Goal: Entertainment & Leisure: Consume media (video, audio)

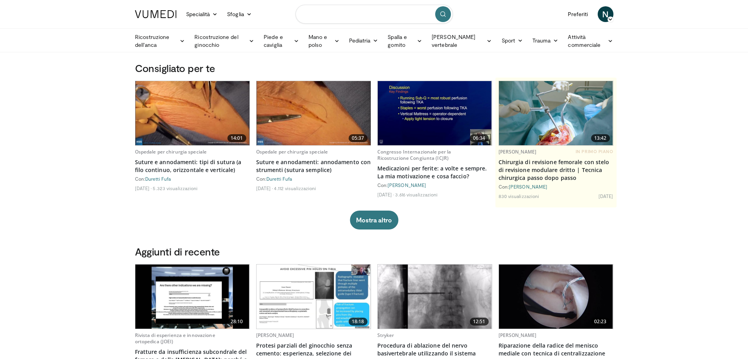
click at [375, 18] on input "Cerca argomenti, interventi" at bounding box center [373, 14] width 157 height 19
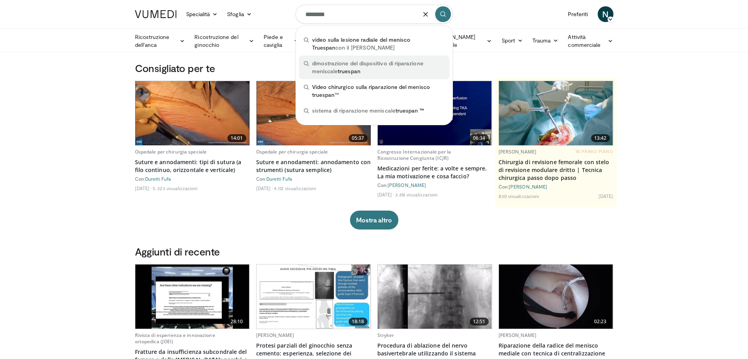
click at [360, 64] on font "dimostrazione del dispositivo di riparazione meniscale" at bounding box center [367, 67] width 111 height 15
type input "**********"
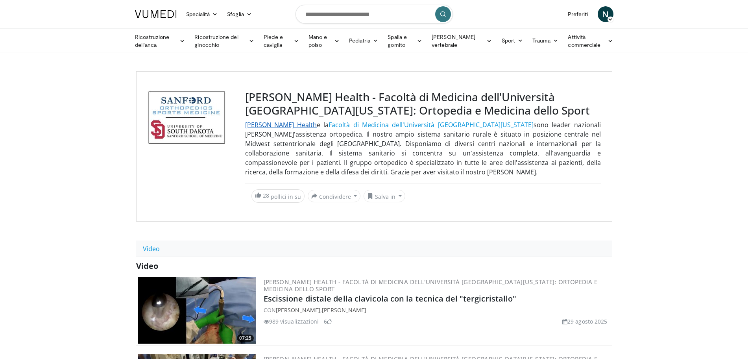
click at [281, 123] on font "Sanford Health" at bounding box center [281, 124] width 72 height 9
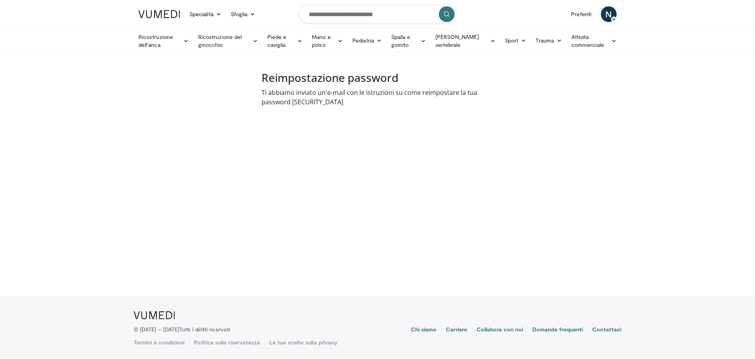
click at [486, 166] on body "Specialità Medicina per adulti e famiglie Allergia, Asma, Immunologia Anestesio…" at bounding box center [377, 179] width 755 height 359
click at [258, 41] on icon at bounding box center [256, 41] width 6 height 6
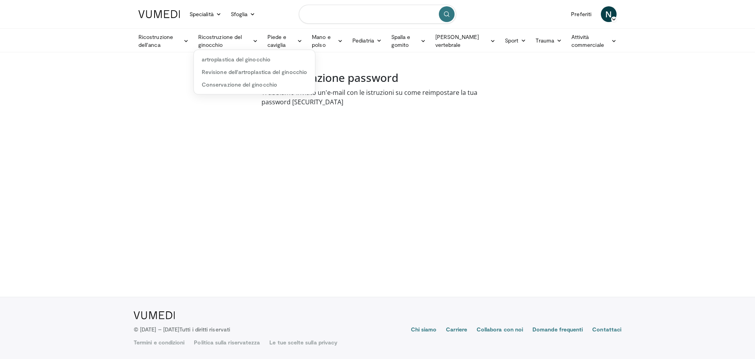
click at [341, 12] on input "Cerca argomenti, interventi" at bounding box center [377, 14] width 157 height 19
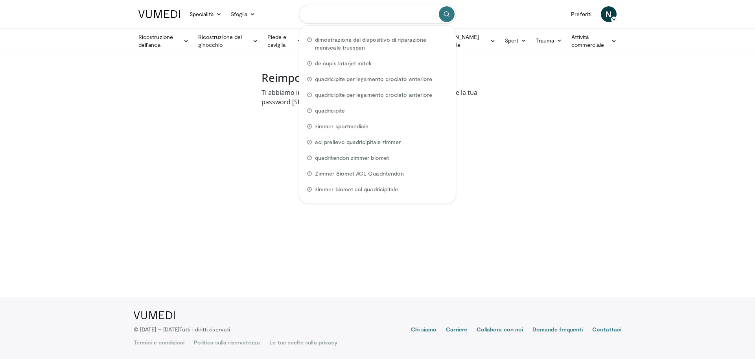
type input "*"
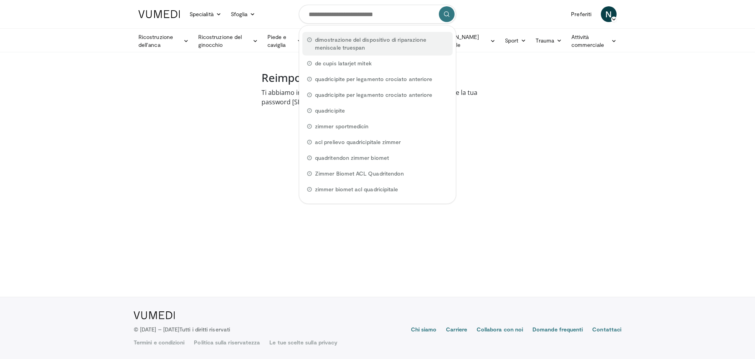
click at [359, 41] on font "dimostrazione del dispositivo di riparazione meniscale truespan" at bounding box center [370, 43] width 111 height 15
type input "**********"
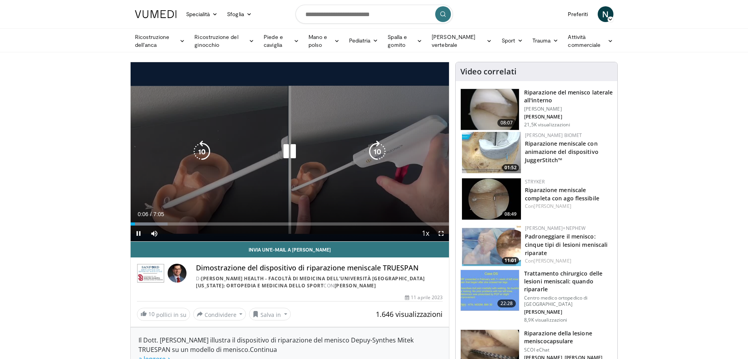
click at [319, 176] on div "10 seconds Tap to unmute" at bounding box center [290, 151] width 319 height 179
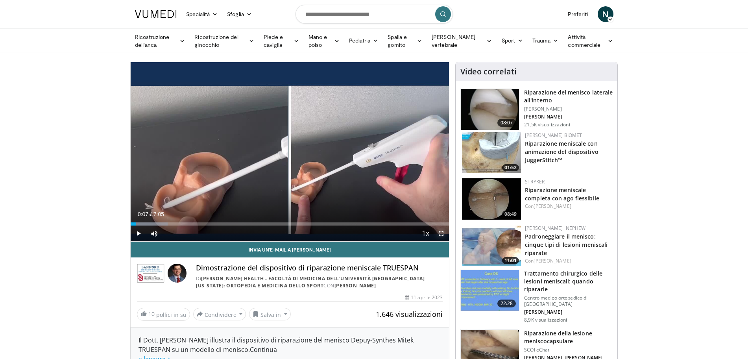
click at [442, 233] on span "Video Player" at bounding box center [441, 233] width 16 height 16
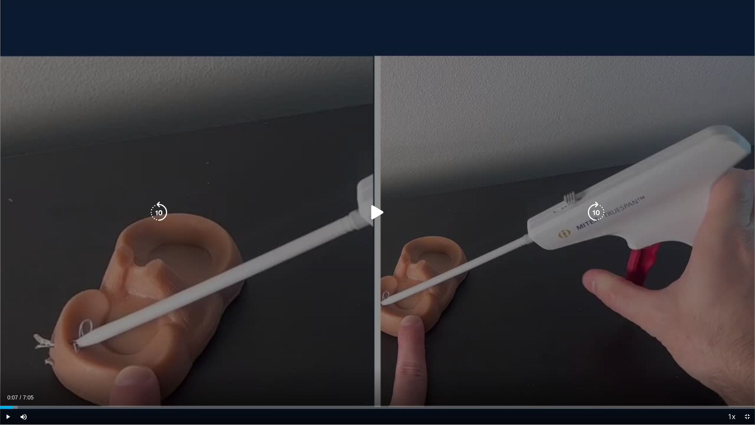
click at [376, 213] on icon "Video Player" at bounding box center [378, 212] width 22 height 22
click at [427, 307] on div "10 seconds Tap to unmute" at bounding box center [377, 212] width 755 height 425
click at [375, 216] on icon "Video Player" at bounding box center [378, 212] width 22 height 22
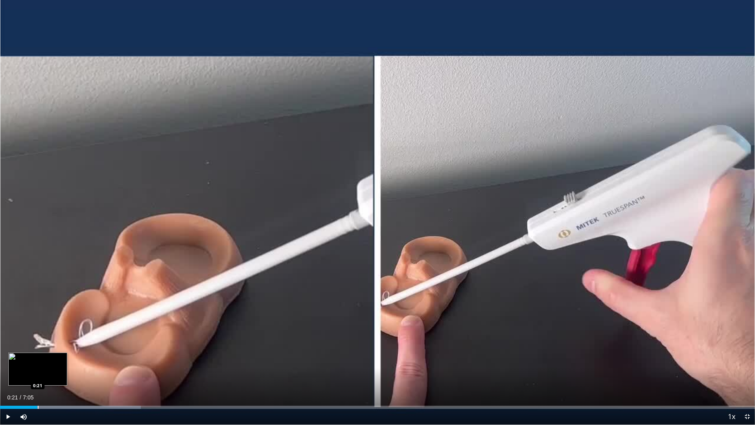
click at [38, 358] on div "Loaded : 18.62% 0:21 0:21" at bounding box center [377, 407] width 755 height 3
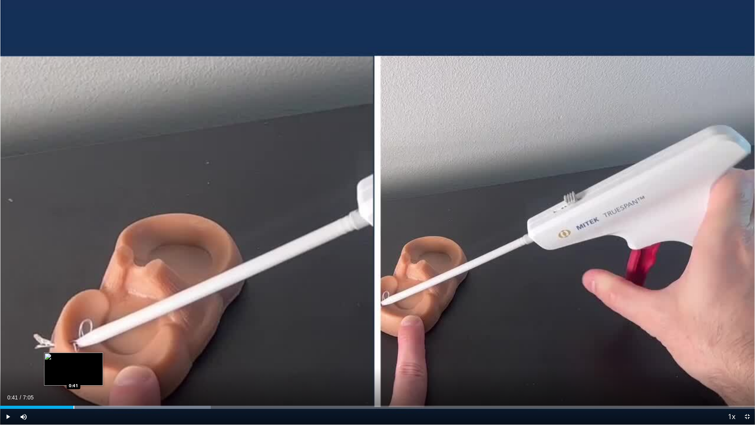
drag, startPoint x: 49, startPoint y: 406, endPoint x: 74, endPoint y: 408, distance: 24.5
click at [74, 358] on div "Progress Bar" at bounding box center [74, 407] width 1 height 3
